Goal: Task Accomplishment & Management: Use online tool/utility

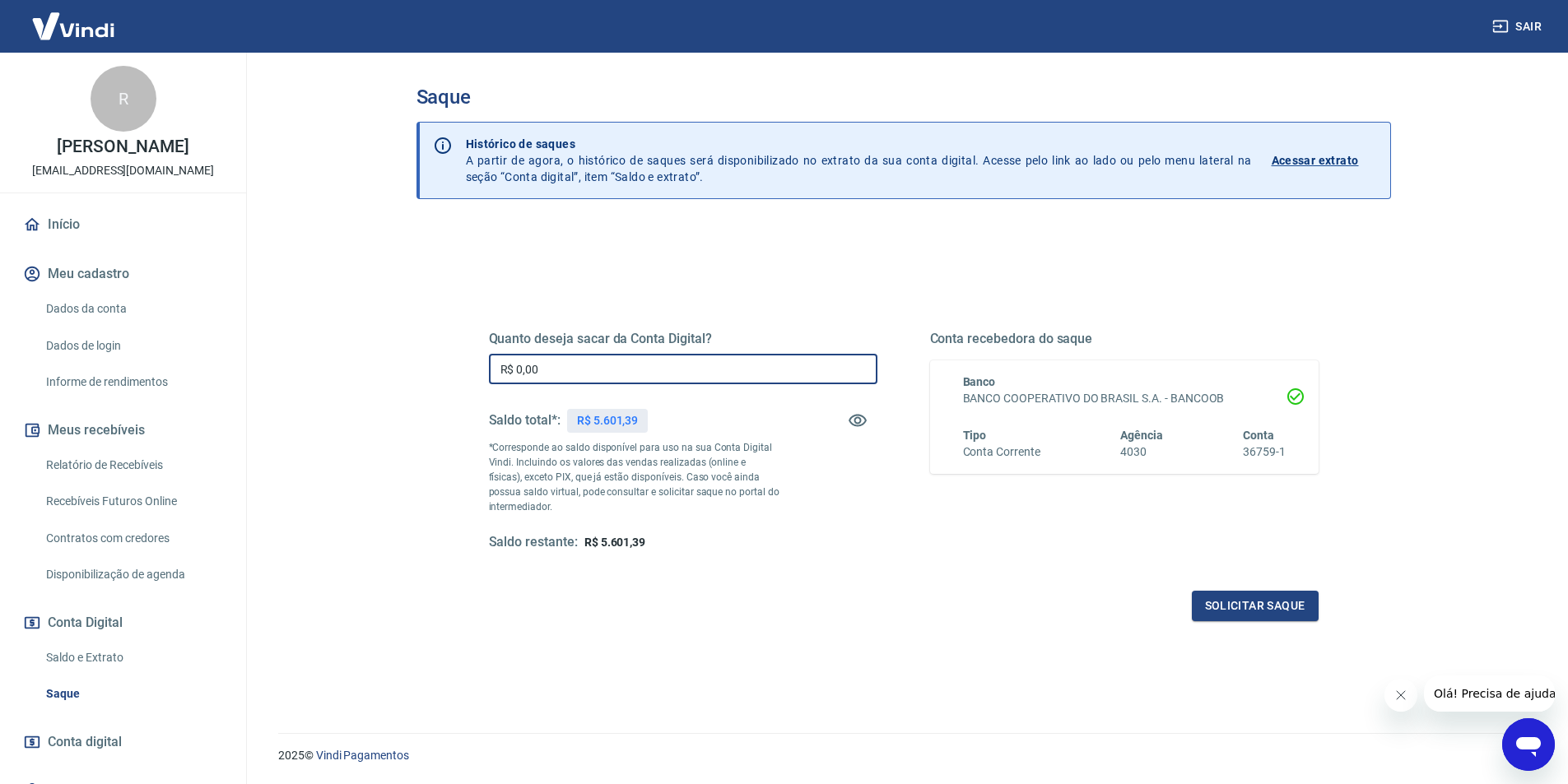
click at [653, 369] on input "R$ 0,00" at bounding box center [682, 369] width 389 height 30
type input "R$ 5.601,39"
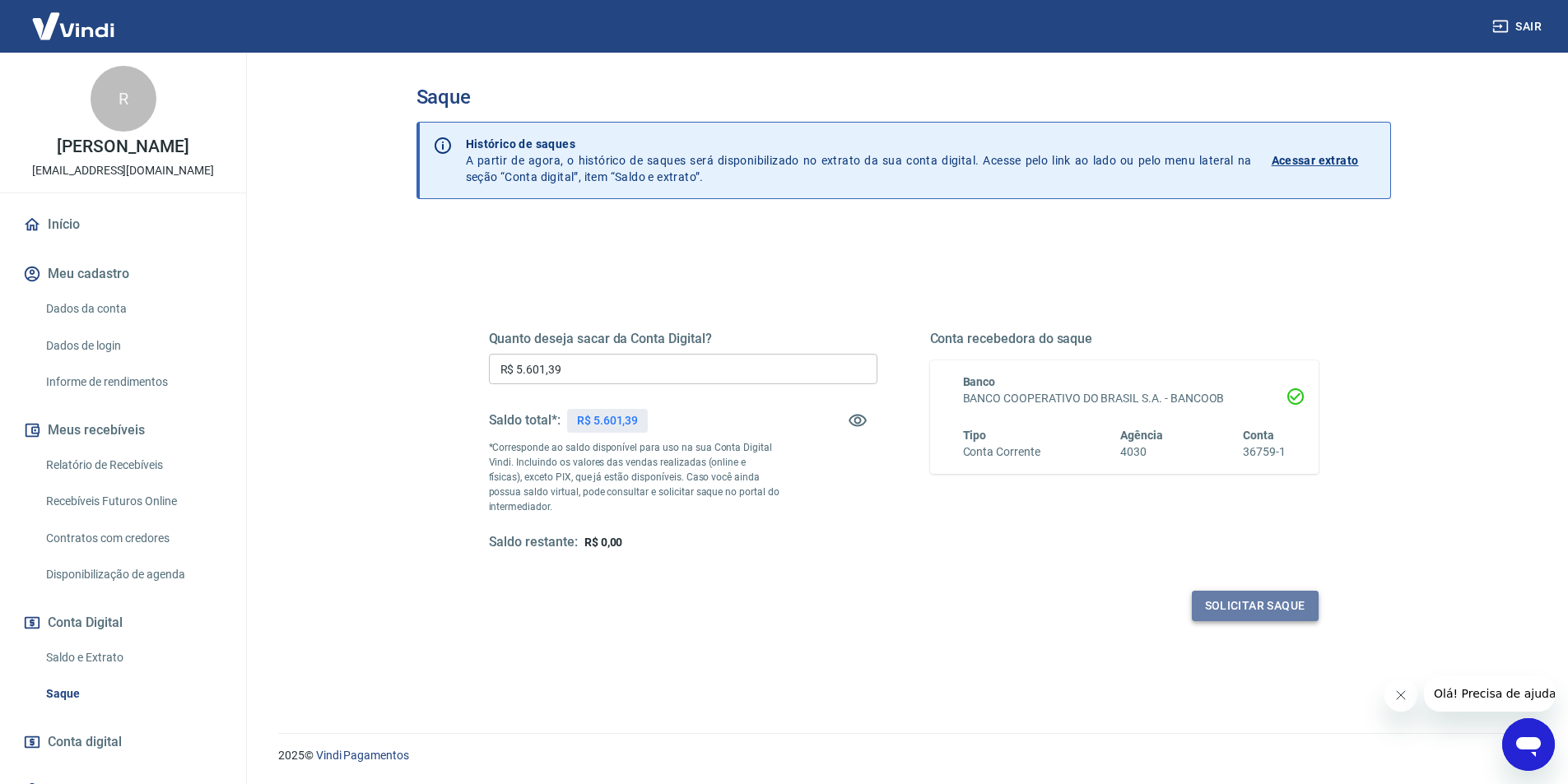
click at [1214, 610] on button "Solicitar saque" at bounding box center [1255, 606] width 127 height 30
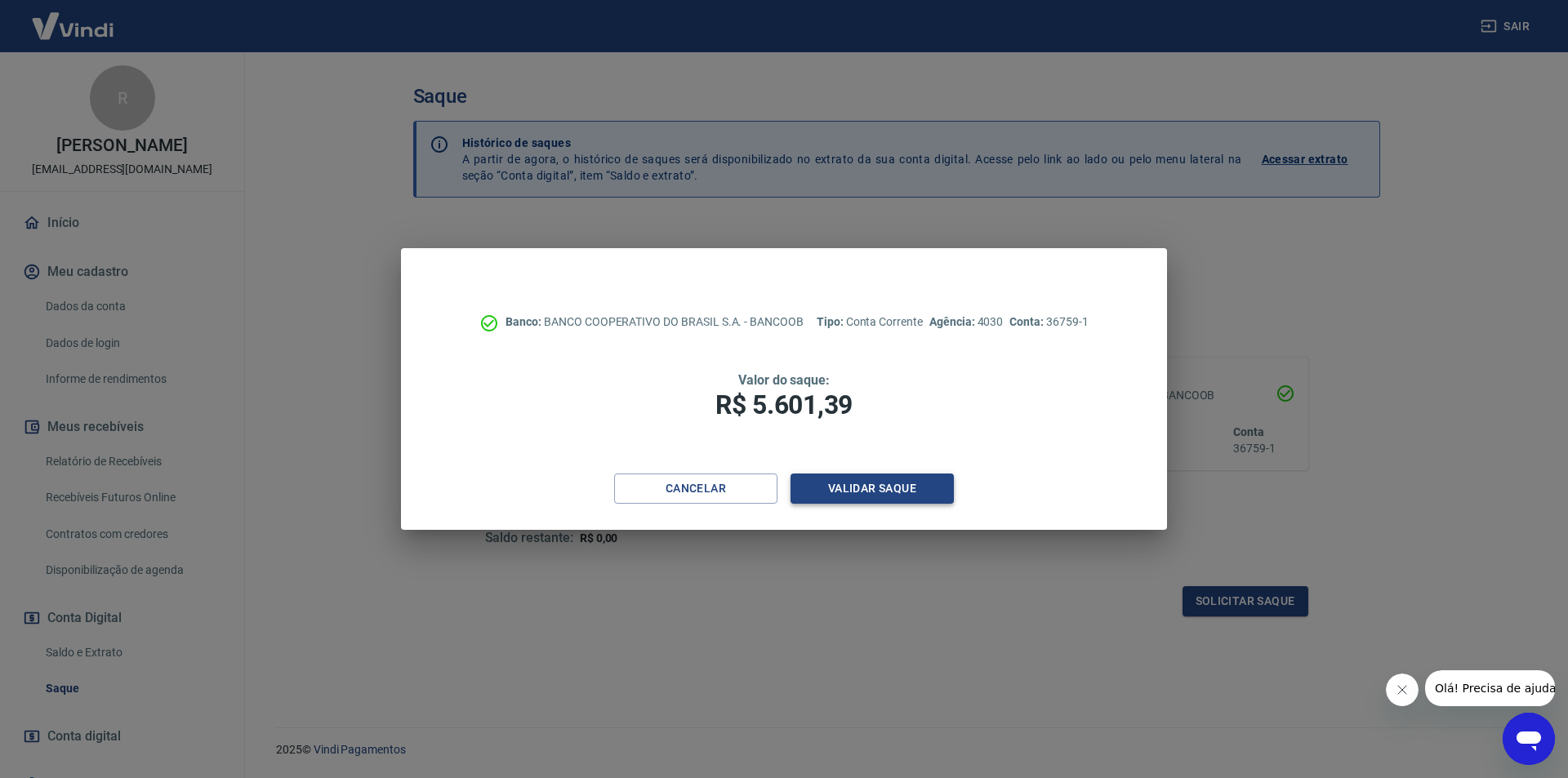
click at [918, 482] on button "Validar saque" at bounding box center [872, 489] width 163 height 30
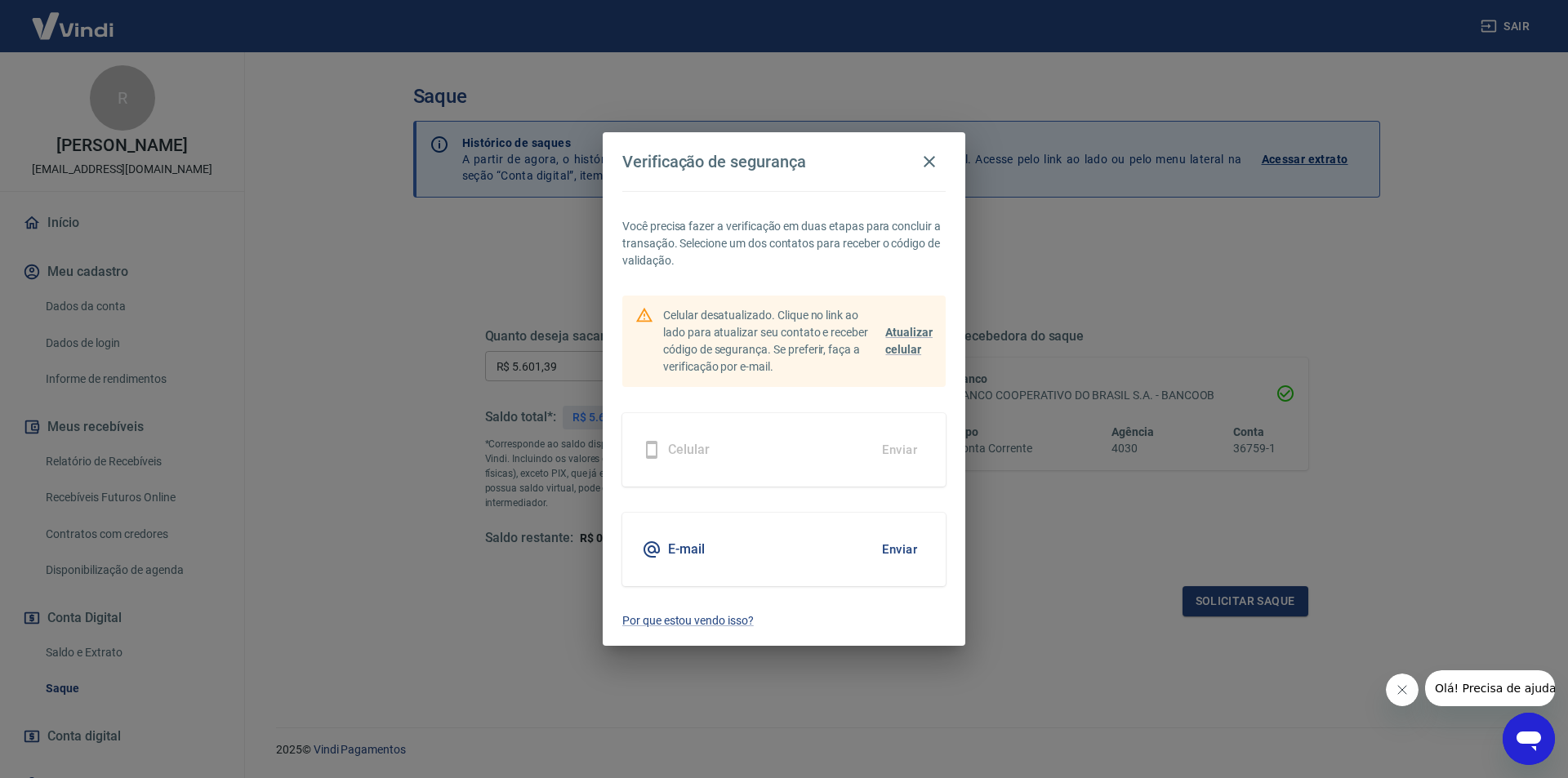
click at [905, 544] on button "Enviar" at bounding box center [900, 549] width 53 height 34
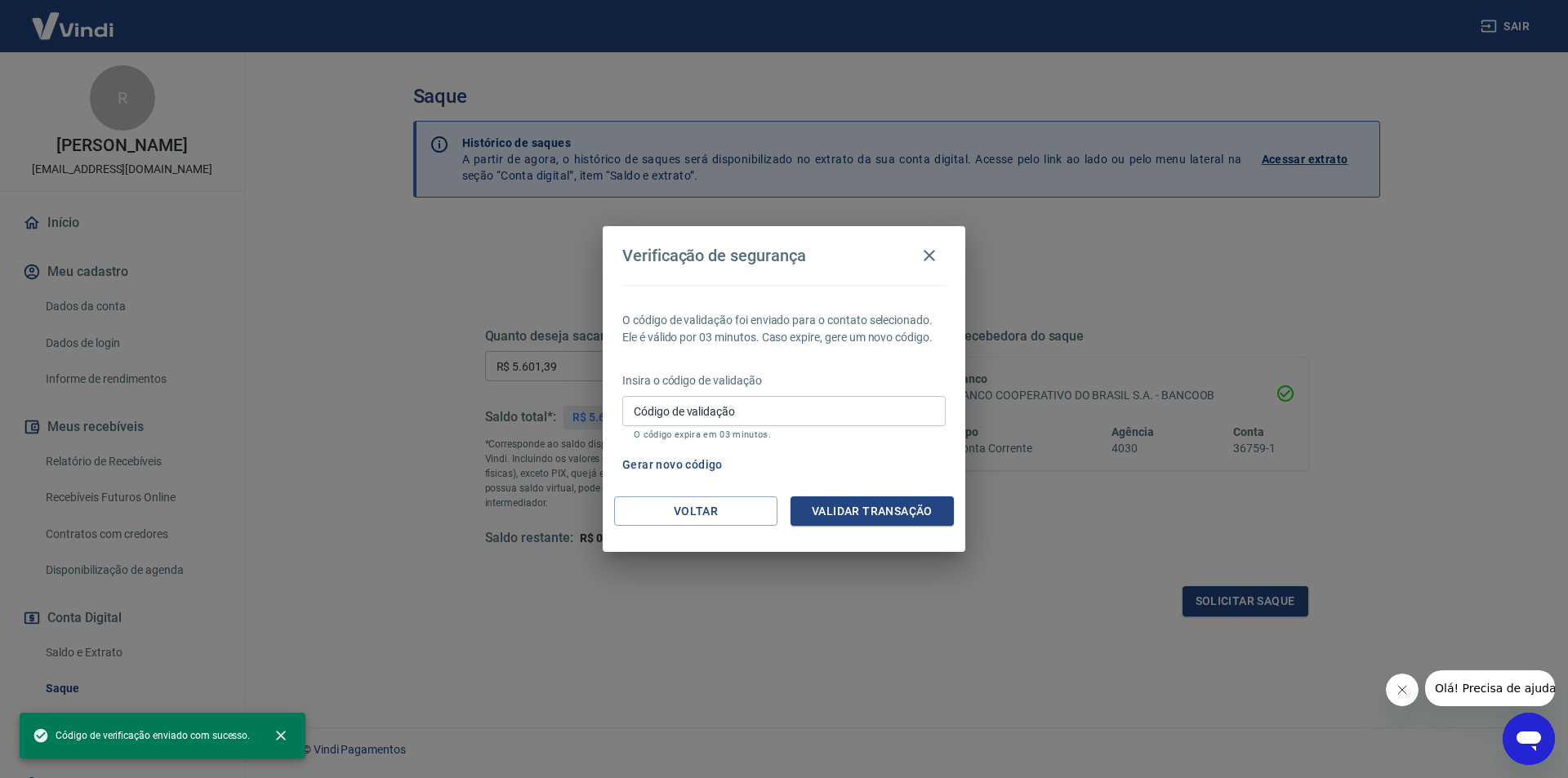
click at [754, 411] on input "Código de validação" at bounding box center [784, 411] width 323 height 30
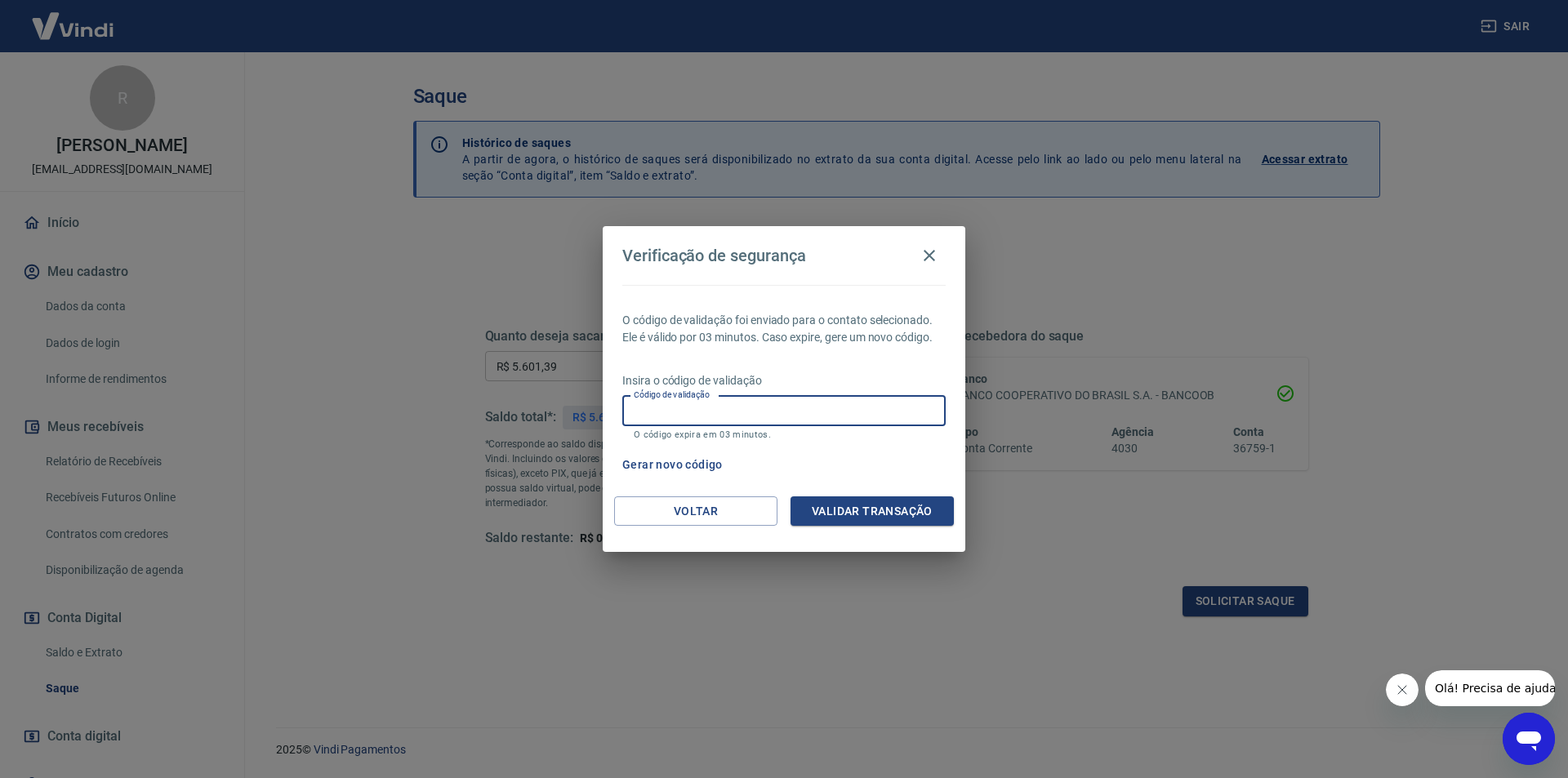
click at [712, 412] on input "Código de validação" at bounding box center [784, 411] width 323 height 30
type input "409083"
click at [838, 507] on button "Validar transação" at bounding box center [872, 511] width 163 height 30
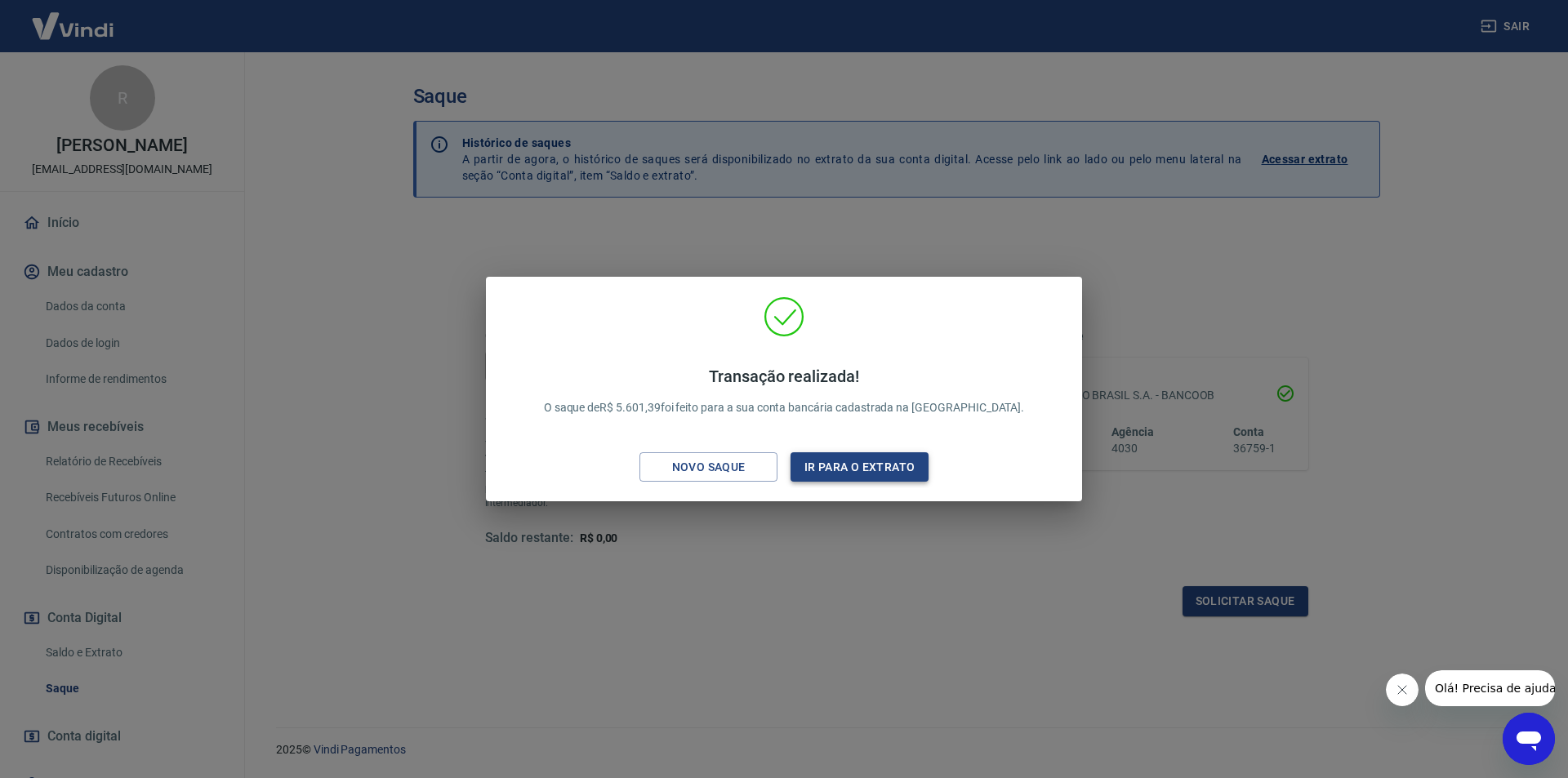
click at [811, 471] on button "Ir para o extrato" at bounding box center [860, 467] width 138 height 30
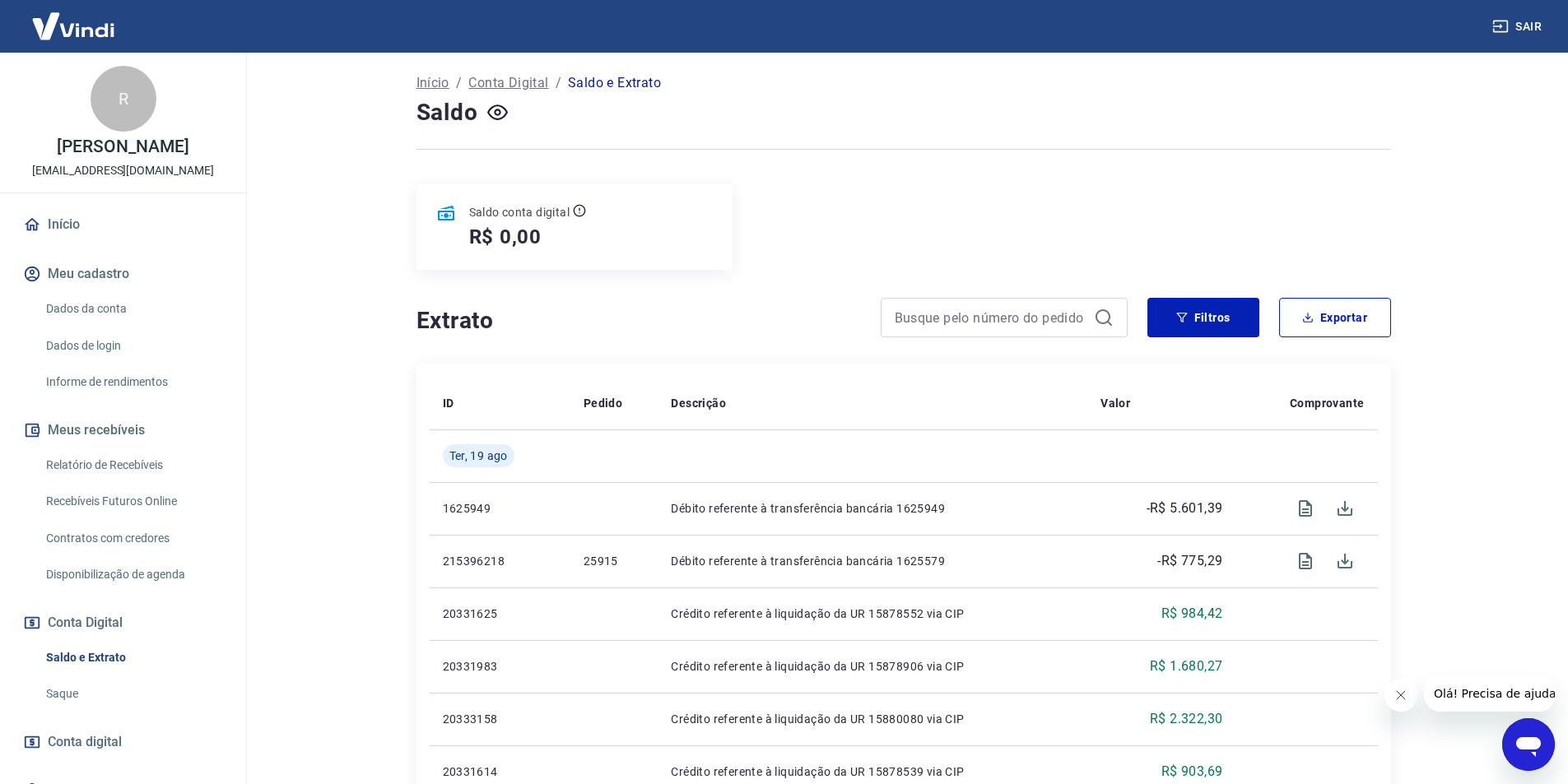
scroll to position [82, 0]
